Goal: Find specific page/section: Find specific page/section

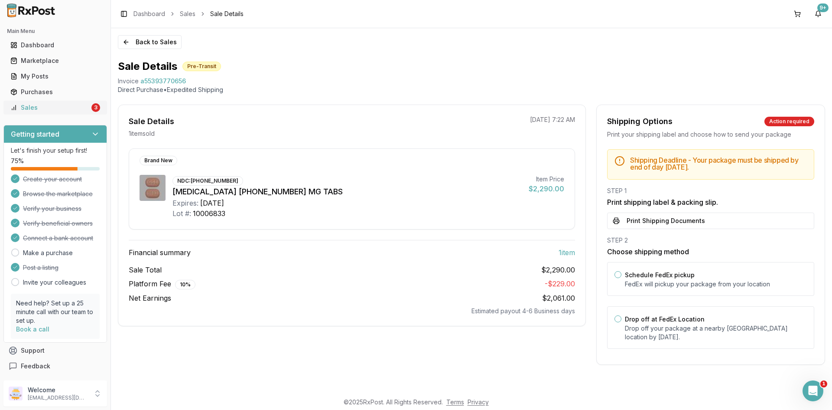
click at [66, 105] on div "Sales" at bounding box center [49, 107] width 79 height 9
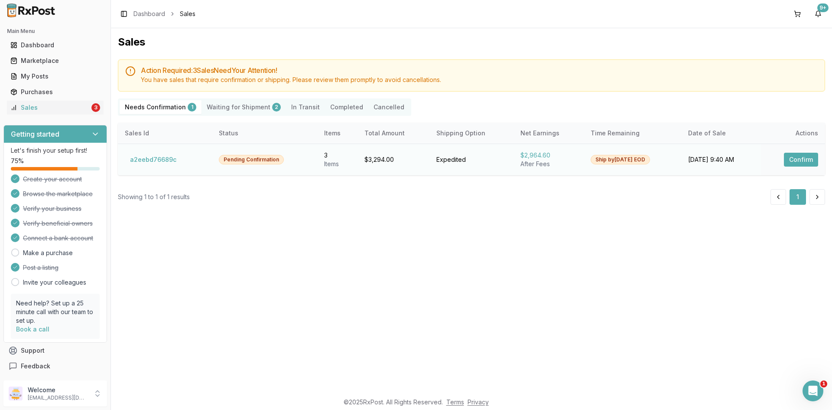
click at [800, 157] on button "Confirm" at bounding box center [801, 160] width 34 height 14
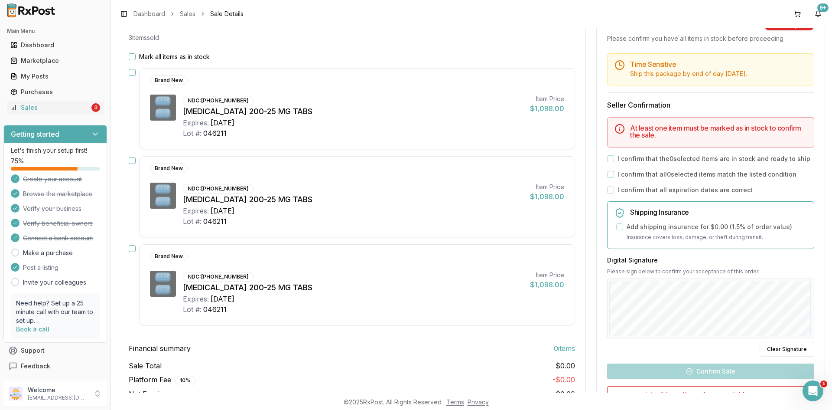
scroll to position [55, 0]
